Goal: Find specific page/section: Find specific page/section

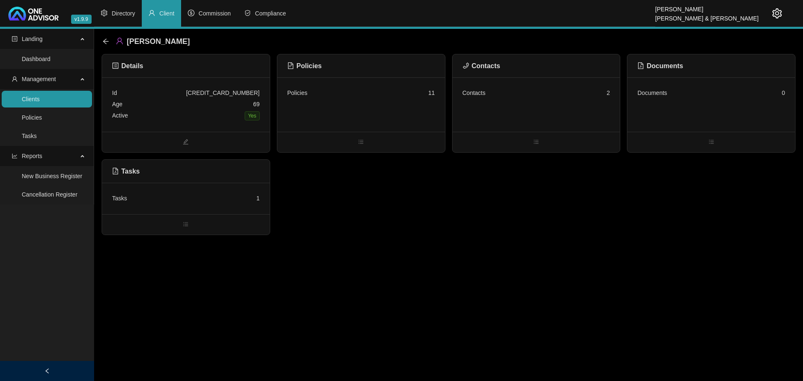
click at [105, 41] on icon "arrow-left" at bounding box center [105, 41] width 7 height 7
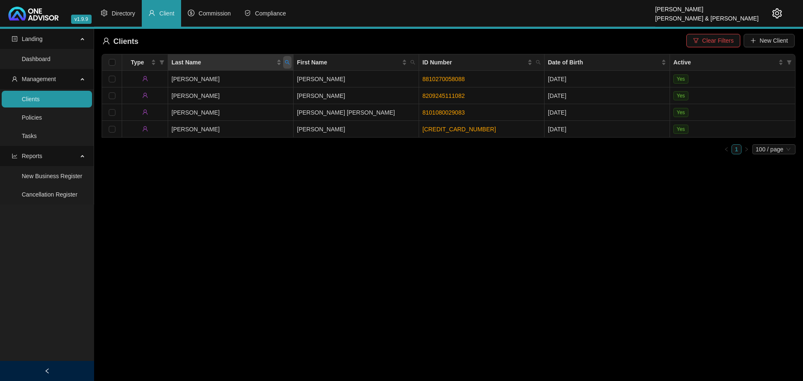
click at [289, 63] on icon "search" at bounding box center [287, 62] width 5 height 5
type input "storah"
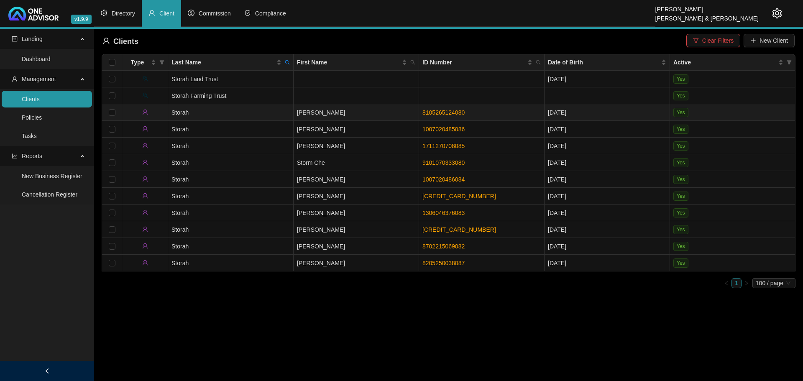
click at [271, 114] on td "Storah" at bounding box center [231, 112] width 126 height 17
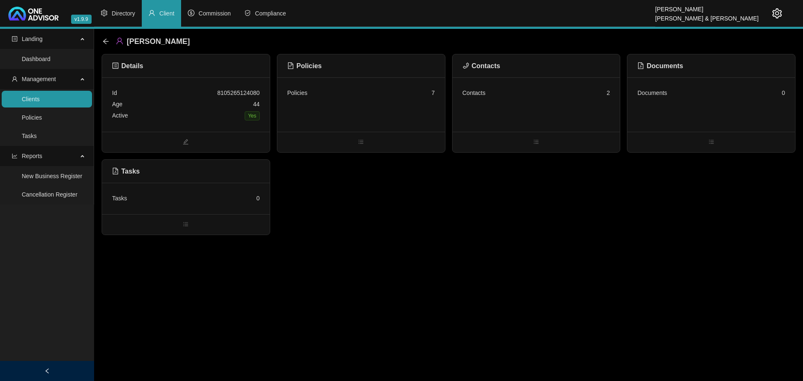
click at [520, 103] on div "Contacts 2" at bounding box center [537, 104] width 168 height 54
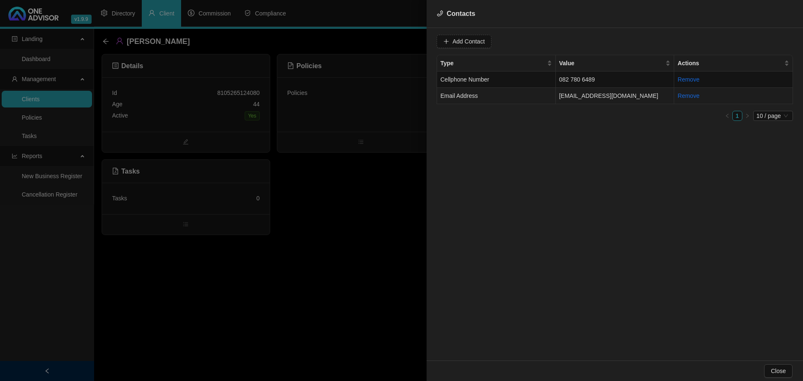
click at [648, 97] on td "[EMAIL_ADDRESS][DOMAIN_NAME]" at bounding box center [615, 96] width 119 height 16
drag, startPoint x: 530, startPoint y: 42, endPoint x: 361, endPoint y: 40, distance: 168.6
click at [361, 40] on div "Contacts Value [EMAIL_ADDRESS][DOMAIN_NAME] Type Email Address Cancel Update Co…" at bounding box center [401, 190] width 803 height 381
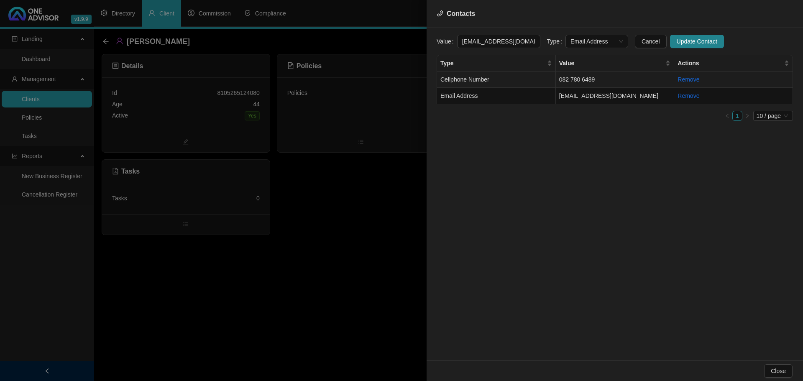
click at [621, 83] on td "082 780 6489" at bounding box center [615, 80] width 119 height 16
drag, startPoint x: 514, startPoint y: 44, endPoint x: 397, endPoint y: 35, distance: 117.1
click at [397, 35] on div "Contacts Value [PHONE_NUMBER] Type Cellphone Number Cancel Update Contact Type …" at bounding box center [401, 190] width 803 height 381
click at [302, 230] on div at bounding box center [401, 190] width 803 height 381
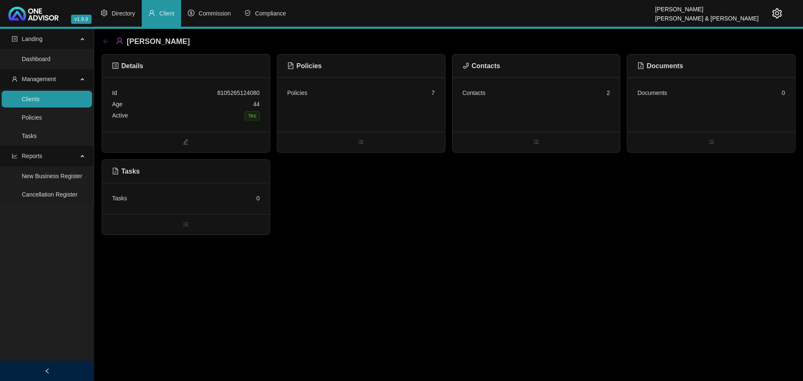
click at [103, 41] on icon "arrow-left" at bounding box center [105, 41] width 7 height 7
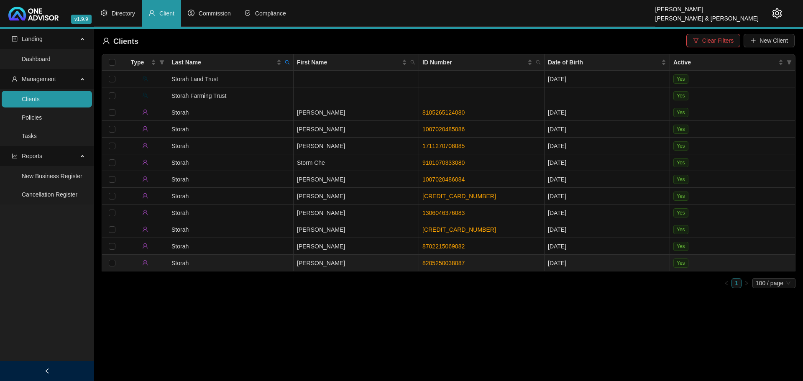
click at [358, 256] on td "[PERSON_NAME]" at bounding box center [357, 263] width 126 height 17
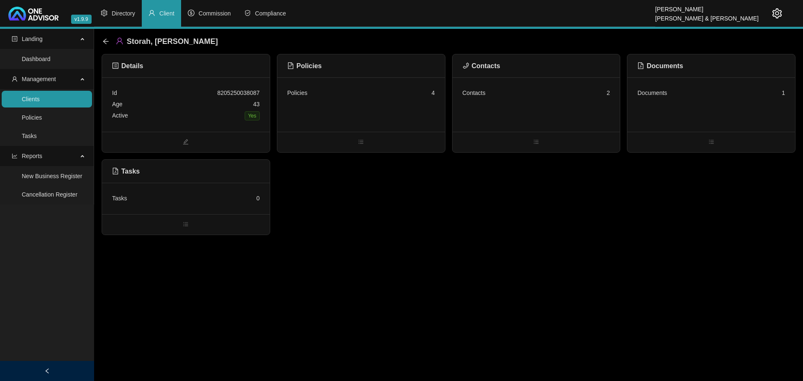
click at [561, 92] on div "Contacts 2" at bounding box center [537, 92] width 148 height 11
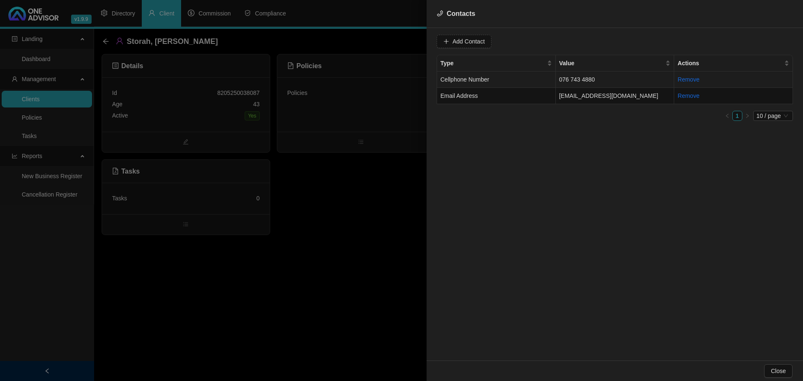
click at [614, 79] on td "076 743 4880" at bounding box center [615, 80] width 119 height 16
drag, startPoint x: 507, startPoint y: 39, endPoint x: 421, endPoint y: 33, distance: 86.4
click at [421, 33] on div "Contacts Value [PHONE_NUMBER] Type Cellphone Number Cancel Update Contact Type …" at bounding box center [401, 190] width 803 height 381
click at [288, 266] on div at bounding box center [401, 190] width 803 height 381
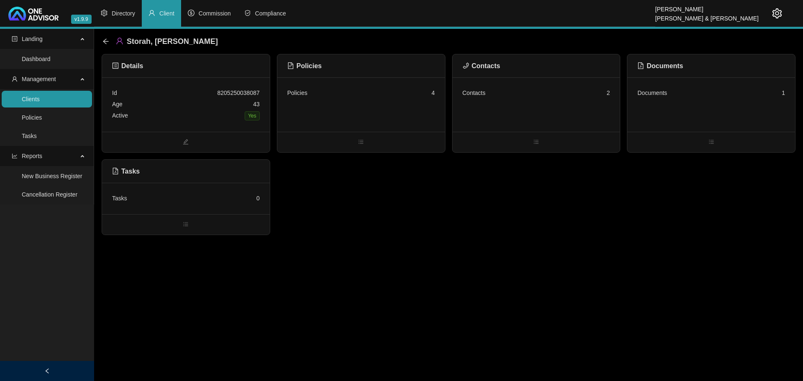
click at [189, 105] on div "Age [DEMOGRAPHIC_DATA]" at bounding box center [186, 104] width 148 height 11
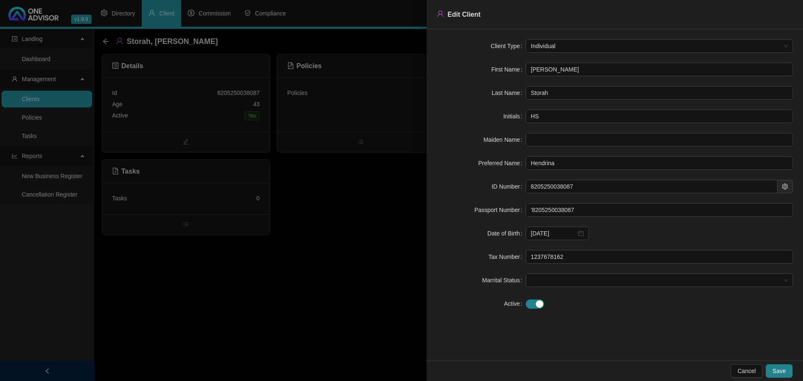
drag, startPoint x: 550, startPoint y: 67, endPoint x: 470, endPoint y: 64, distance: 79.9
click at [470, 64] on div "First Name [PERSON_NAME]" at bounding box center [615, 69] width 356 height 13
click at [363, 238] on div at bounding box center [401, 190] width 803 height 381
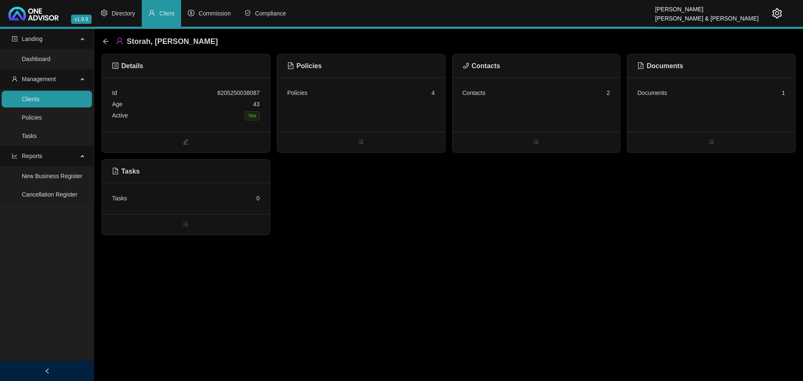
click at [105, 37] on div "Storah, [PERSON_NAME]" at bounding box center [162, 41] width 120 height 15
click at [104, 39] on icon "arrow-left" at bounding box center [105, 41] width 7 height 7
